Goal: Information Seeking & Learning: Learn about a topic

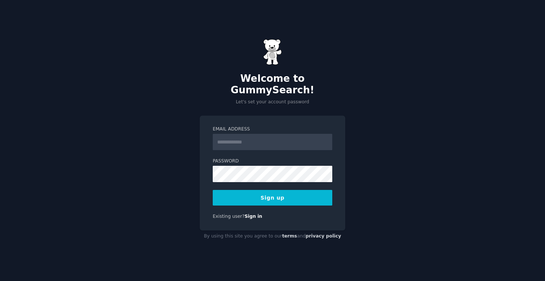
click at [249, 134] on input "Email Address" at bounding box center [273, 142] width 120 height 16
type input "**********"
click at [272, 192] on button "Sign up" at bounding box center [273, 198] width 120 height 16
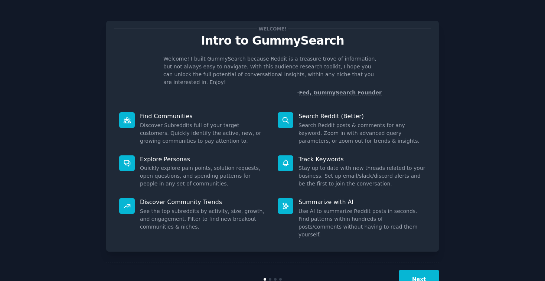
click at [431, 270] on button "Next" at bounding box center [419, 279] width 40 height 18
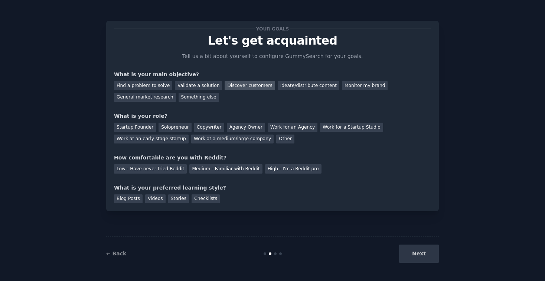
click at [244, 86] on div "Discover customers" at bounding box center [250, 85] width 50 height 9
click at [354, 86] on div "Monitor my brand" at bounding box center [365, 85] width 46 height 9
click at [244, 85] on div "Discover customers" at bounding box center [250, 85] width 50 height 9
click at [157, 99] on div "General market research" at bounding box center [145, 97] width 62 height 9
click at [163, 129] on div "Solopreneur" at bounding box center [175, 127] width 33 height 9
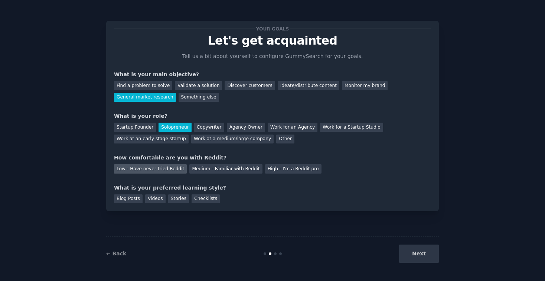
click at [176, 170] on div "Low - Have never tried Reddit" at bounding box center [150, 168] width 73 height 9
click at [158, 204] on div "Your goals Let's get acquainted Tell us a bit about yourself to configure Gummy…" at bounding box center [272, 116] width 333 height 190
click at [158, 202] on div "Videos" at bounding box center [155, 198] width 20 height 9
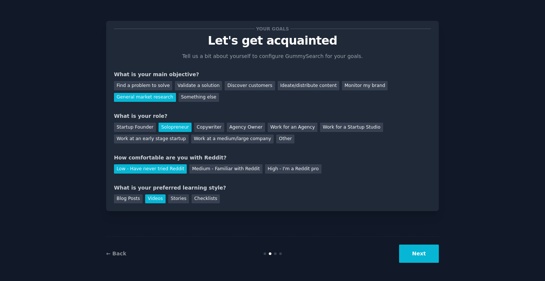
click at [412, 261] on button "Next" at bounding box center [419, 253] width 40 height 18
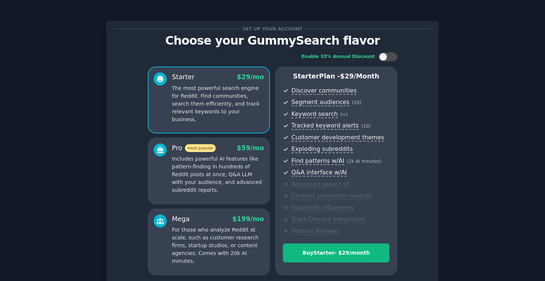
click at [417, 254] on div "Enable 33% Annual Discount Starter $ 29 /mo The most powerful search engine for…" at bounding box center [272, 163] width 317 height 233
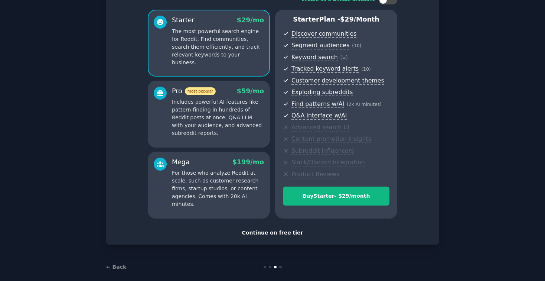
scroll to position [59, 0]
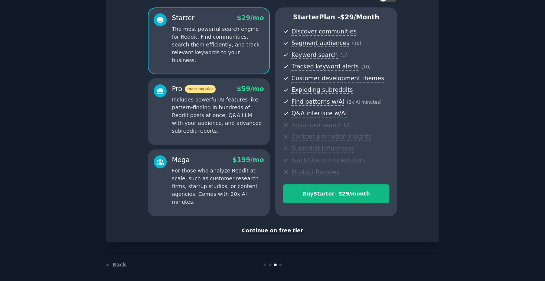
click at [289, 230] on div "Continue on free tier" at bounding box center [272, 231] width 317 height 8
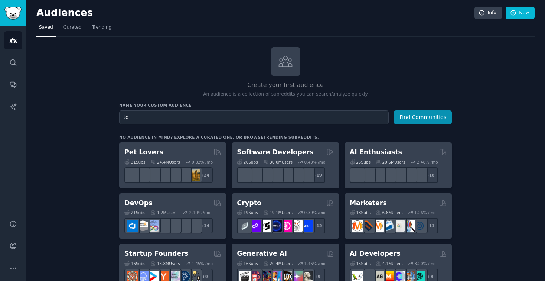
type input "t"
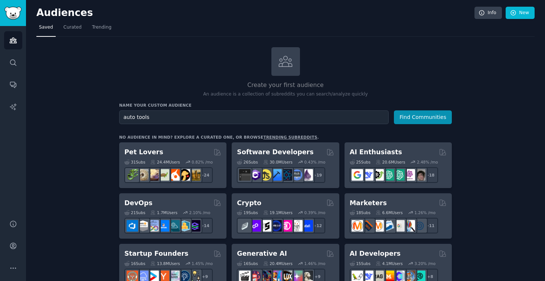
type input "auto tools"
click at [394, 110] on button "Find Communities" at bounding box center [423, 117] width 58 height 14
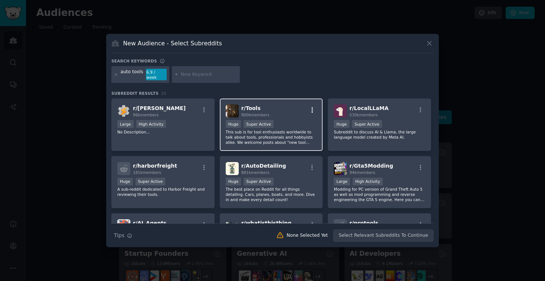
click at [312, 107] on icon "button" at bounding box center [312, 110] width 7 height 7
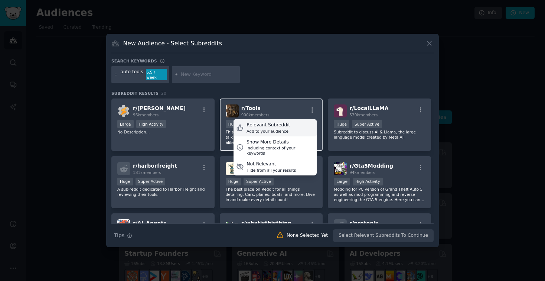
click at [282, 129] on div "Add to your audience" at bounding box center [268, 131] width 43 height 5
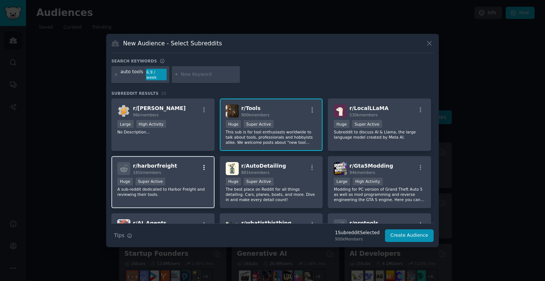
click at [205, 167] on icon "button" at bounding box center [204, 167] width 7 height 7
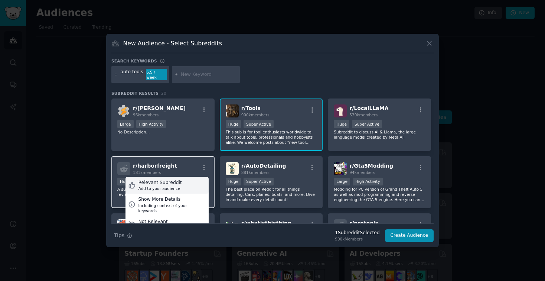
click at [179, 183] on div "Relevant Subreddit Add to your audience" at bounding box center [167, 185] width 83 height 17
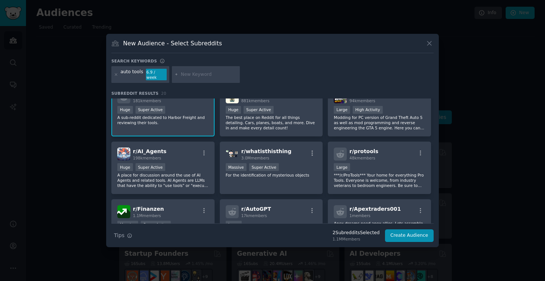
scroll to position [100, 0]
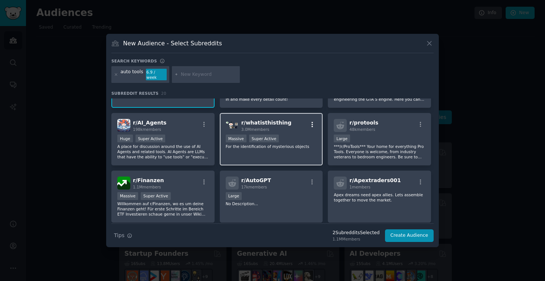
click at [312, 122] on icon "button" at bounding box center [312, 124] width 1 height 5
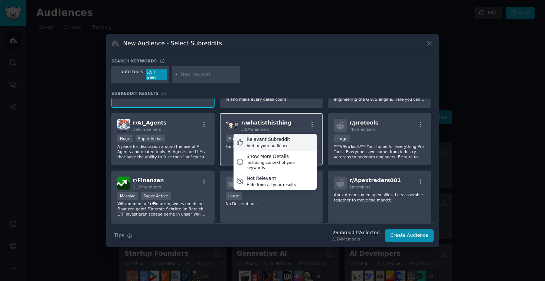
click at [280, 136] on div "Relevant Subreddit" at bounding box center [268, 139] width 43 height 7
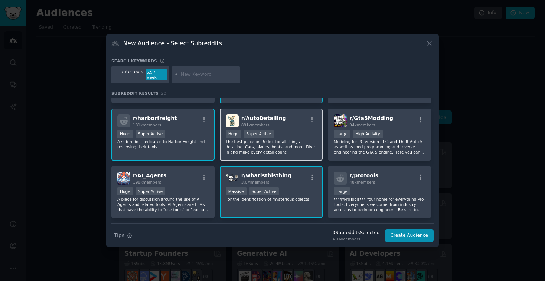
scroll to position [50, 0]
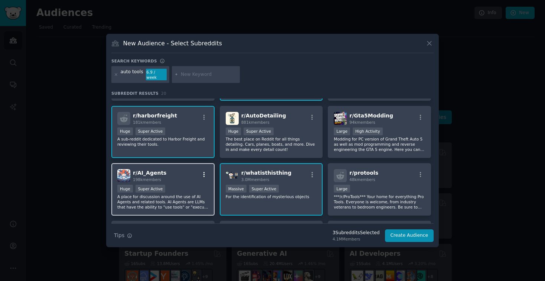
click at [204, 172] on icon "button" at bounding box center [204, 174] width 1 height 5
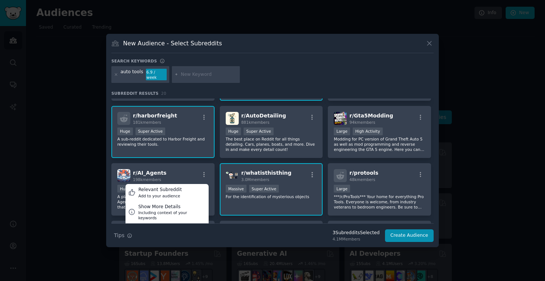
click at [217, 160] on div "r/ [PERSON_NAME] 96k members Large High Activity No Description... r/ Tools 900…" at bounding box center [272, 241] width 322 height 386
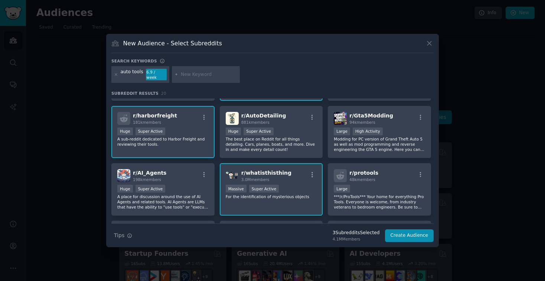
scroll to position [39, 0]
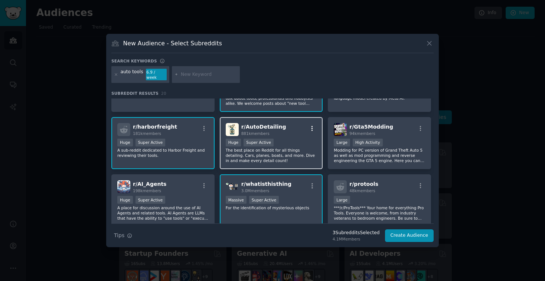
click at [312, 125] on icon "button" at bounding box center [312, 128] width 7 height 7
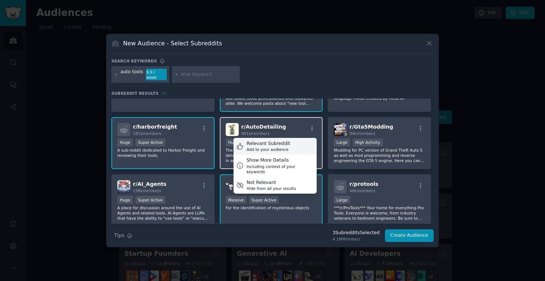
click at [302, 141] on div "Relevant Subreddit Add to your audience" at bounding box center [275, 146] width 83 height 17
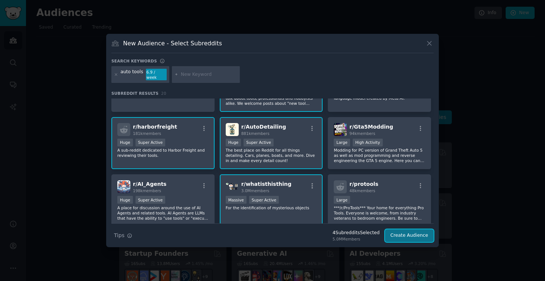
click at [404, 234] on button "Create Audience" at bounding box center [409, 235] width 49 height 13
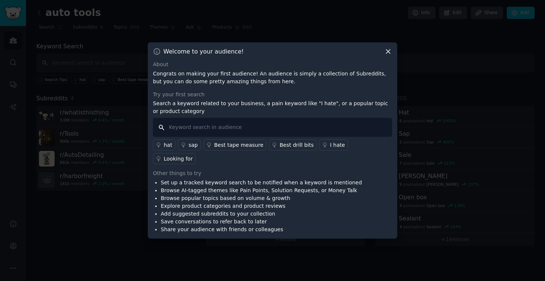
click at [191, 132] on input "text" at bounding box center [272, 127] width 239 height 19
type input "ratchet"
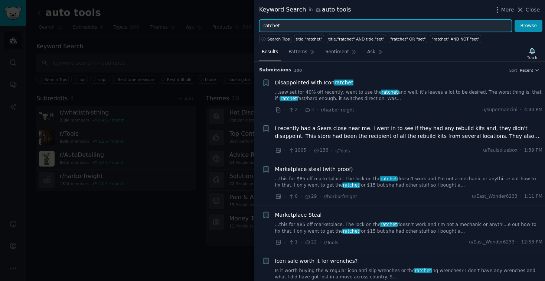
click at [376, 24] on input "ratchet" at bounding box center [385, 26] width 253 height 13
type input "r"
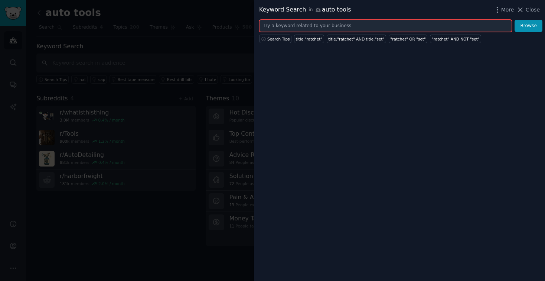
type input "s"
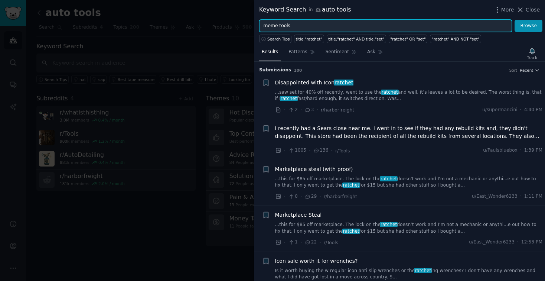
click at [515, 20] on button "Browse" at bounding box center [529, 26] width 28 height 13
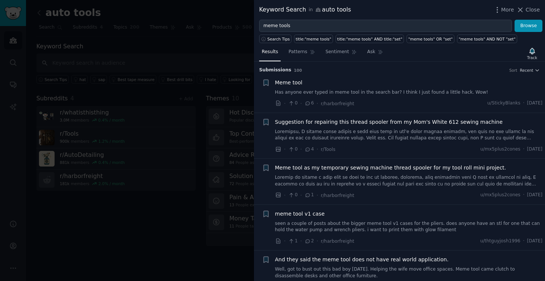
click at [286, 84] on span "Meme tool" at bounding box center [288, 83] width 27 height 8
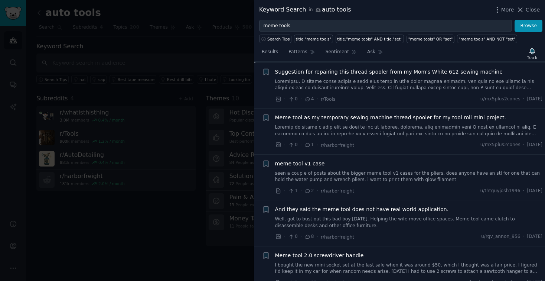
scroll to position [163, 0]
click at [341, 207] on span "And they said the meme tool does not have real world application." at bounding box center [362, 208] width 174 height 8
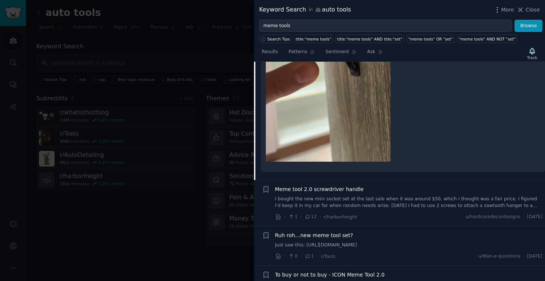
scroll to position [476, 0]
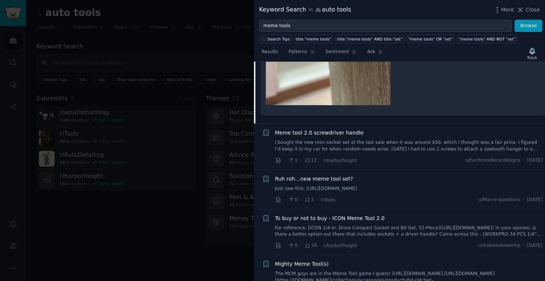
click at [364, 146] on link "I bought the new mini socket set at the last sale when it was around $50, which…" at bounding box center [409, 145] width 268 height 13
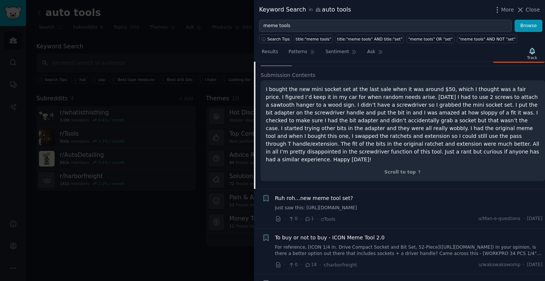
scroll to position [355, 0]
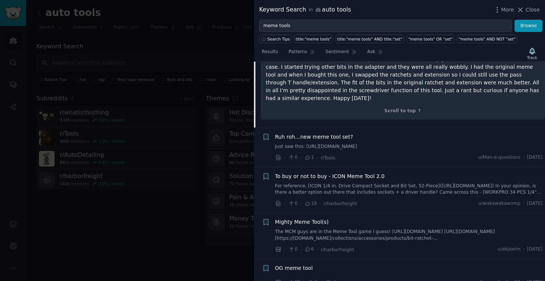
click at [370, 143] on link "Just saw this: [URL][DOMAIN_NAME]" at bounding box center [409, 146] width 268 height 7
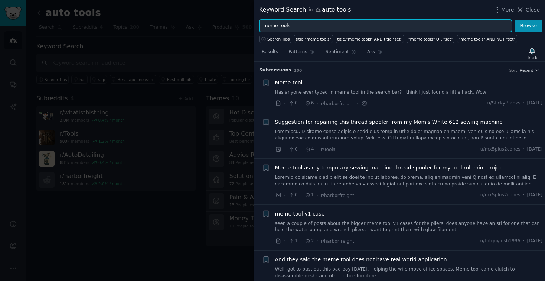
click at [343, 29] on input "meme tools" at bounding box center [385, 26] width 253 height 13
type input "mini ratchet"
click at [515, 20] on button "Browse" at bounding box center [529, 26] width 28 height 13
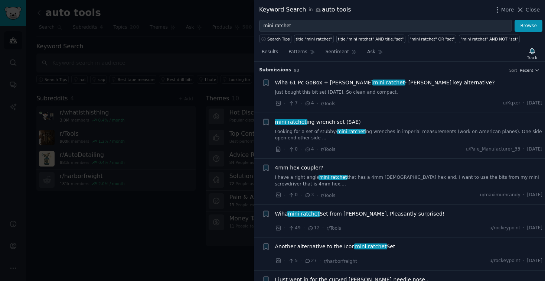
click at [328, 84] on span "Wiha 61 Pc GoBox + [PERSON_NAME] mini ratchet - [PERSON_NAME] key alternative?" at bounding box center [385, 83] width 220 height 8
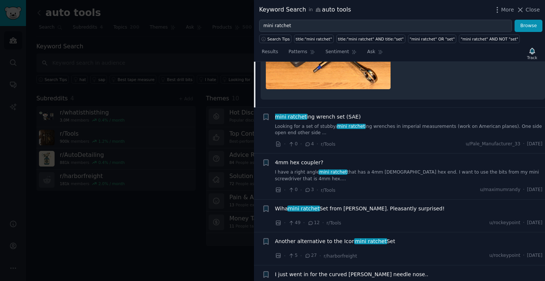
scroll to position [344, 0]
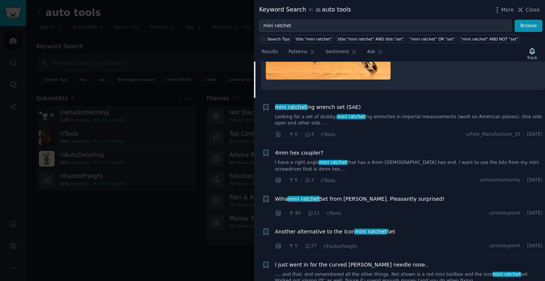
click at [288, 162] on link "I have a right angle mini ratchet that has a 4mm [DEMOGRAPHIC_DATA] hex end. I …" at bounding box center [409, 165] width 268 height 13
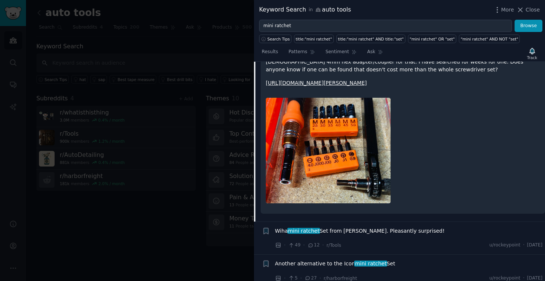
scroll to position [192, 0]
